Goal: Information Seeking & Learning: Understand process/instructions

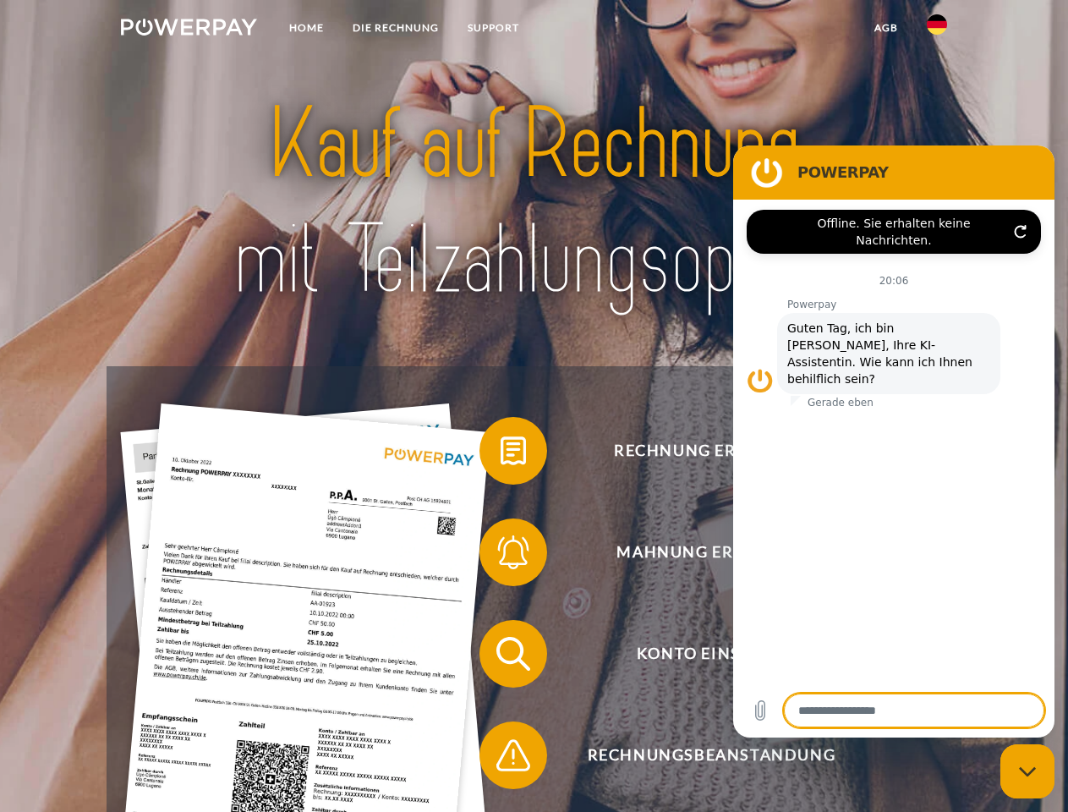
click at [189, 30] on img at bounding box center [189, 27] width 136 height 17
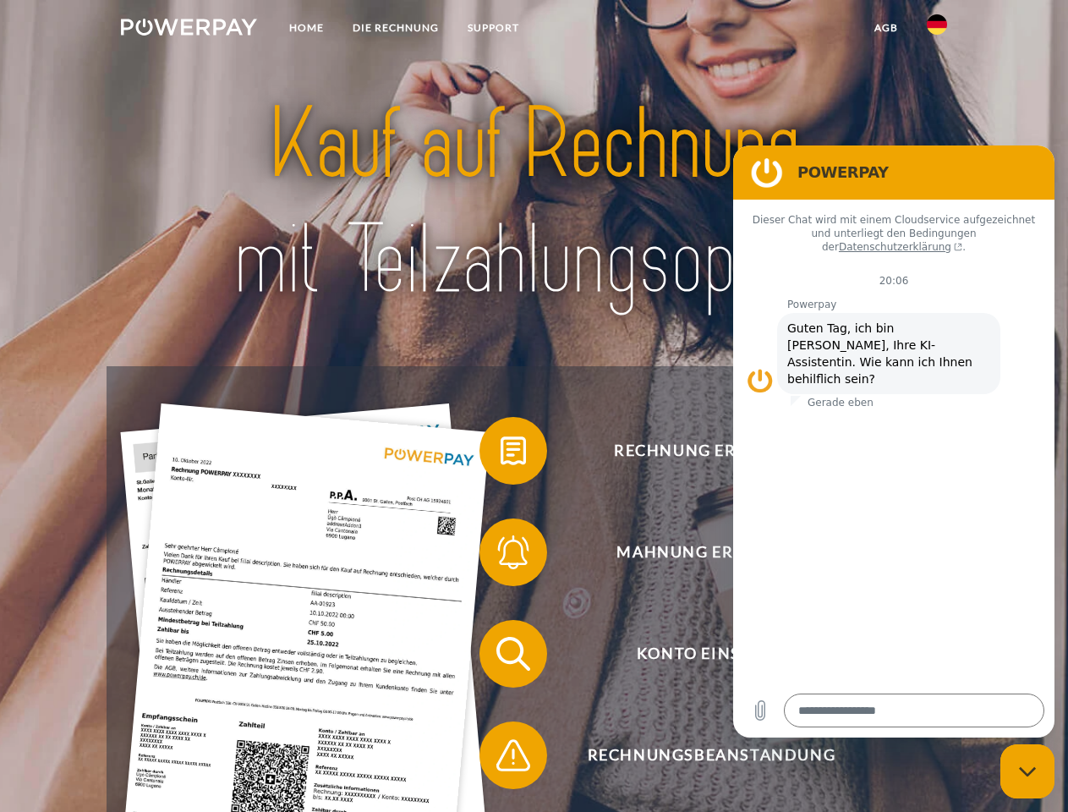
click at [937, 30] on img at bounding box center [937, 24] width 20 height 20
click at [886, 28] on link "agb" at bounding box center [886, 28] width 52 height 30
click at [501, 454] on span at bounding box center [488, 451] width 85 height 85
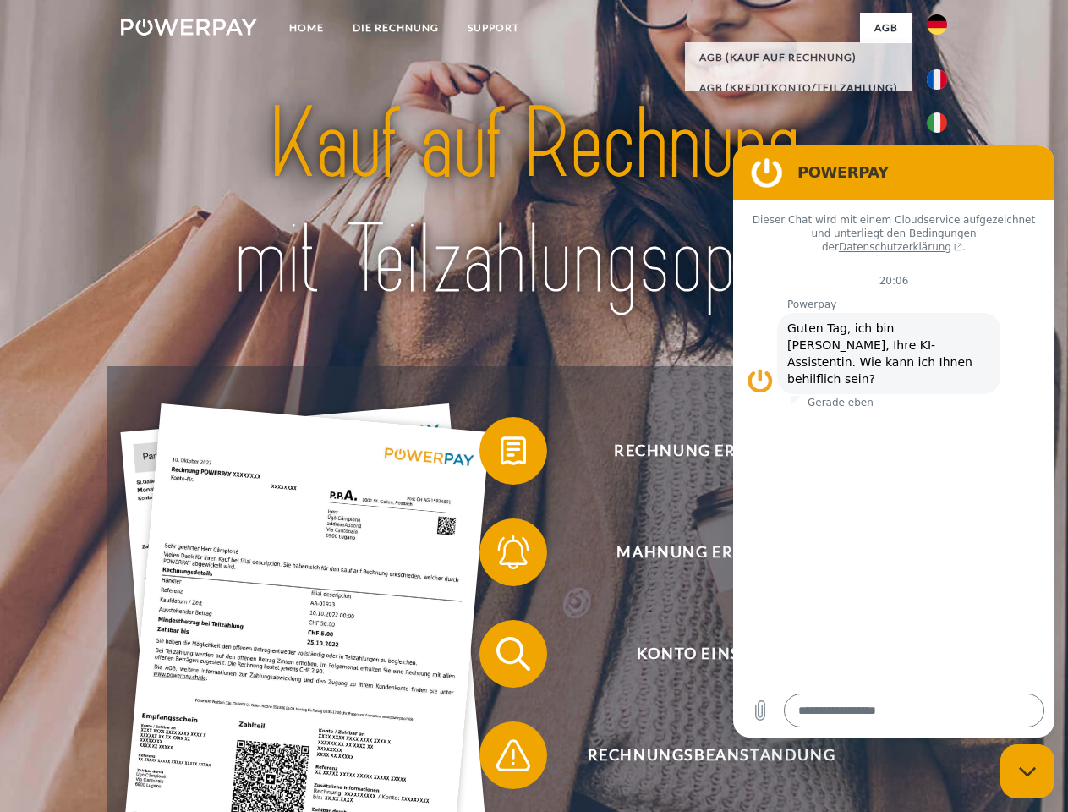
click at [501, 556] on span at bounding box center [488, 552] width 85 height 85
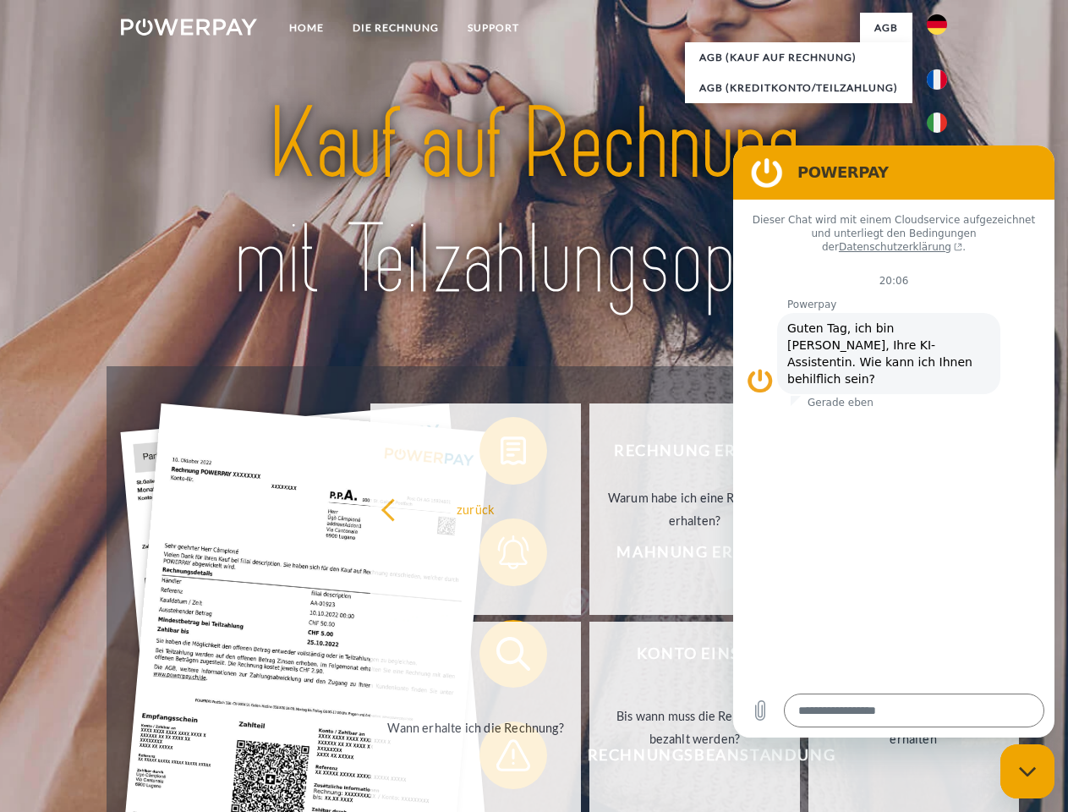
click at [590, 657] on link "Bis wann muss die Rechnung bezahlt werden?" at bounding box center [695, 727] width 211 height 211
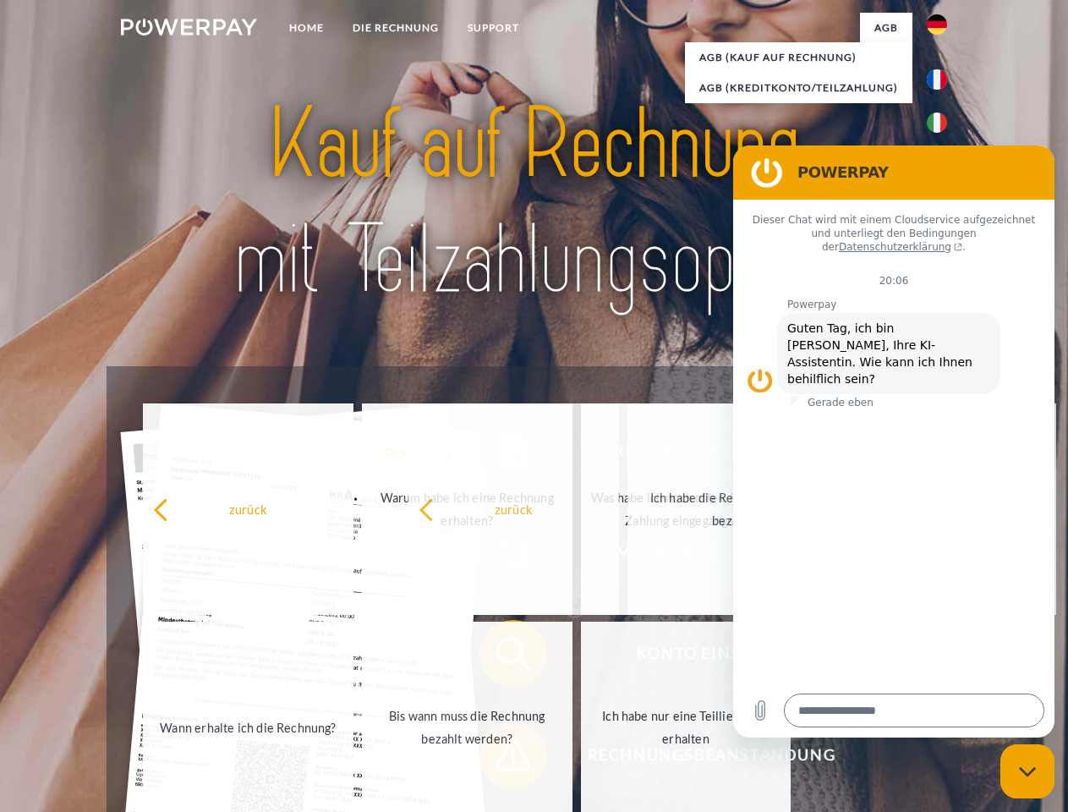
click at [501, 759] on span at bounding box center [488, 755] width 85 height 85
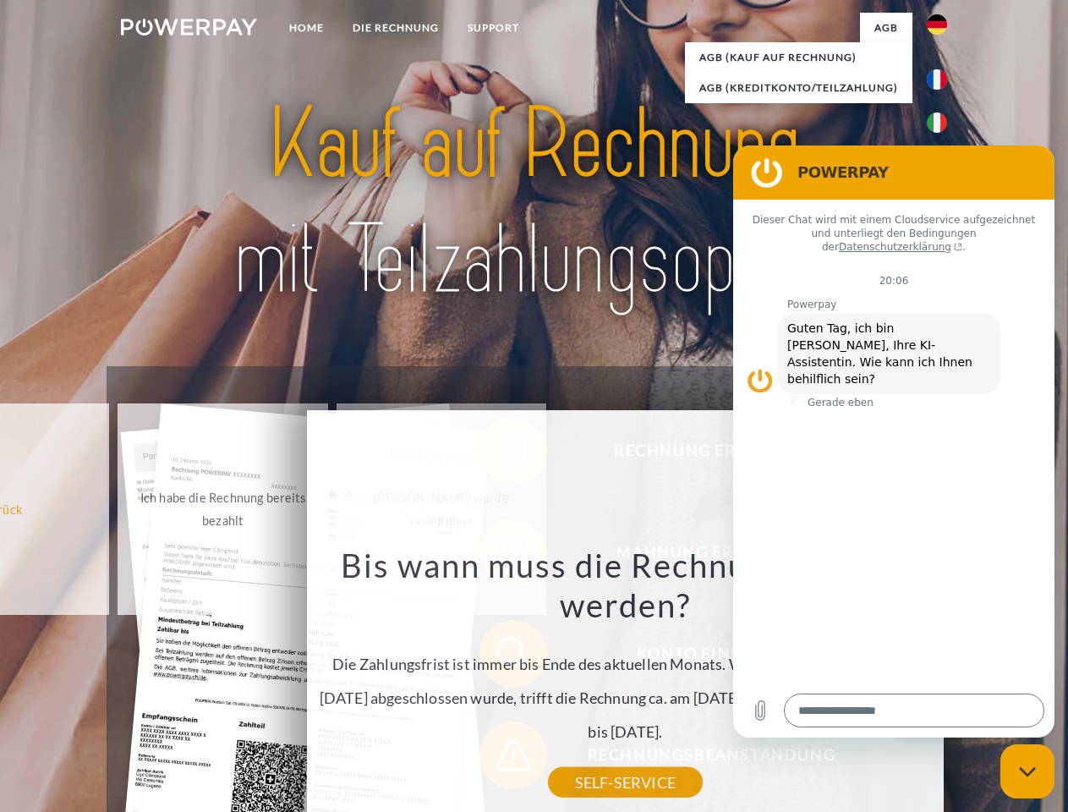
click at [1028, 772] on icon "Messaging-Fenster schließen" at bounding box center [1028, 771] width 18 height 11
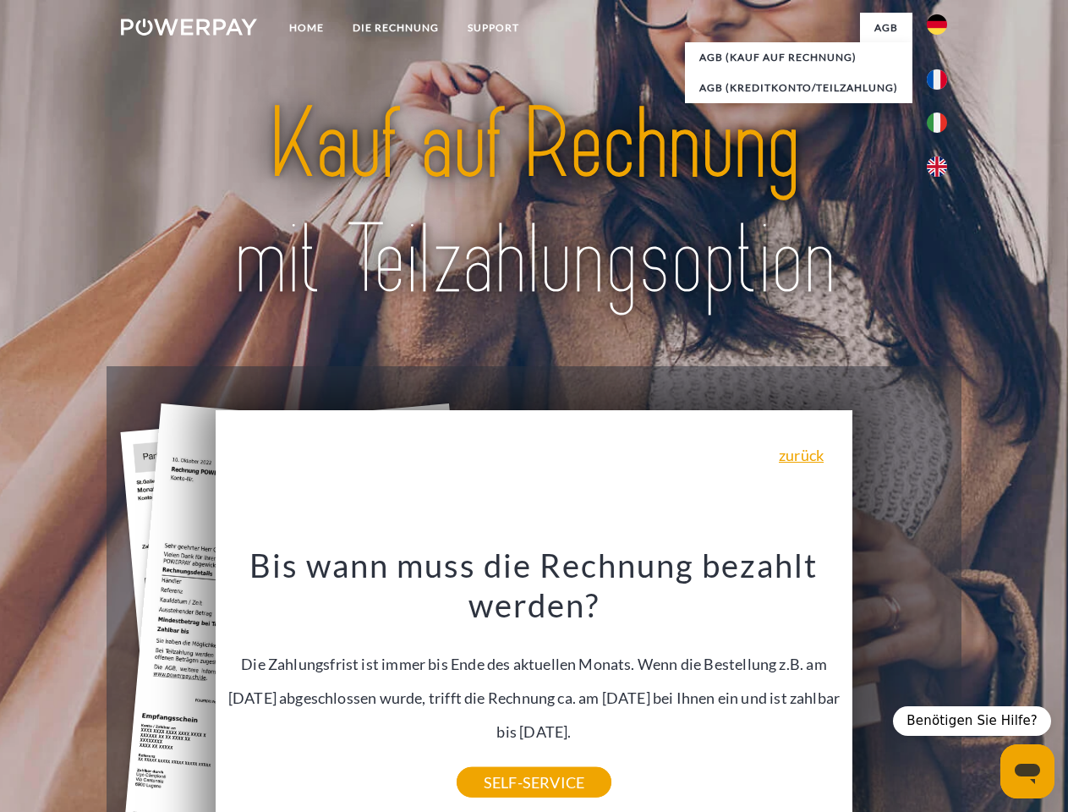
type textarea "*"
